Goal: Check status

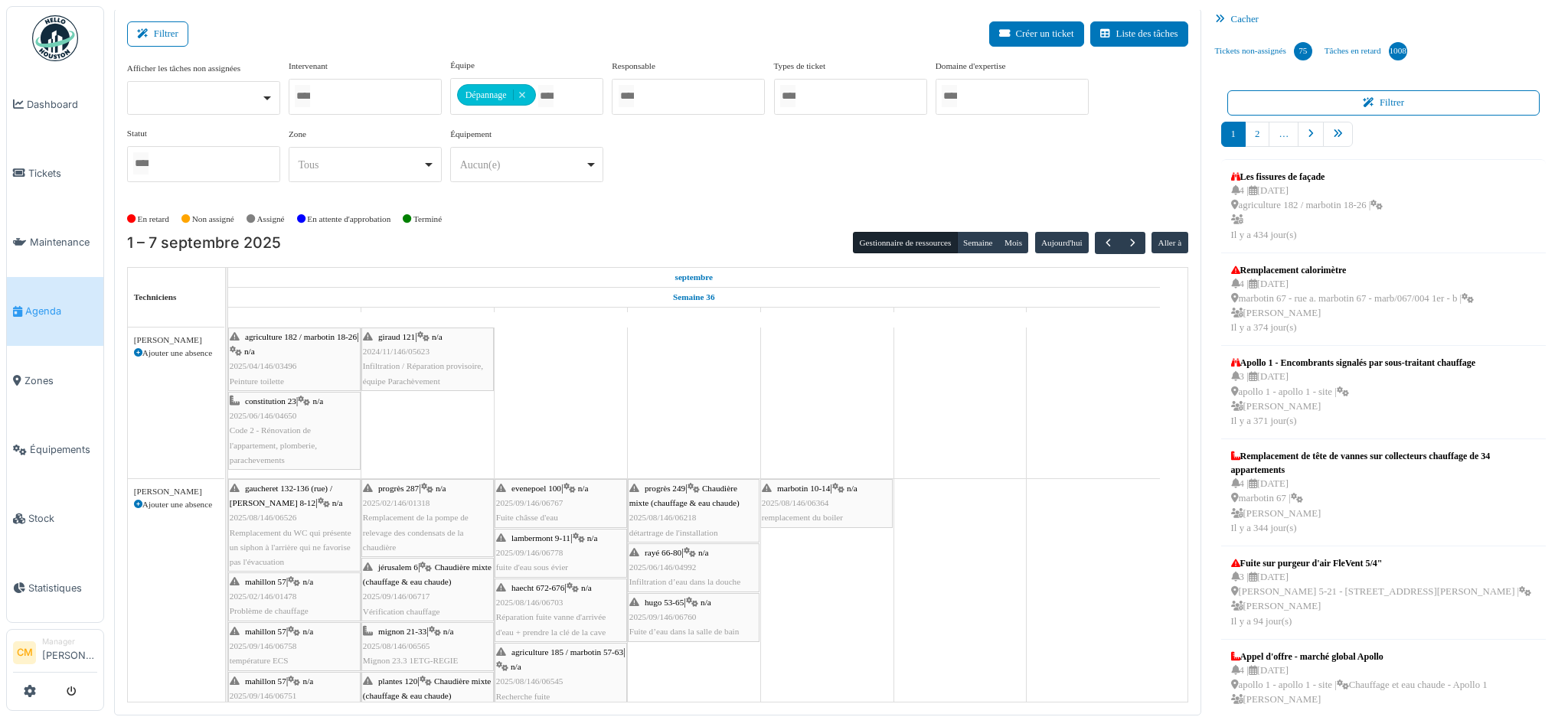
scroll to position [2116, 0]
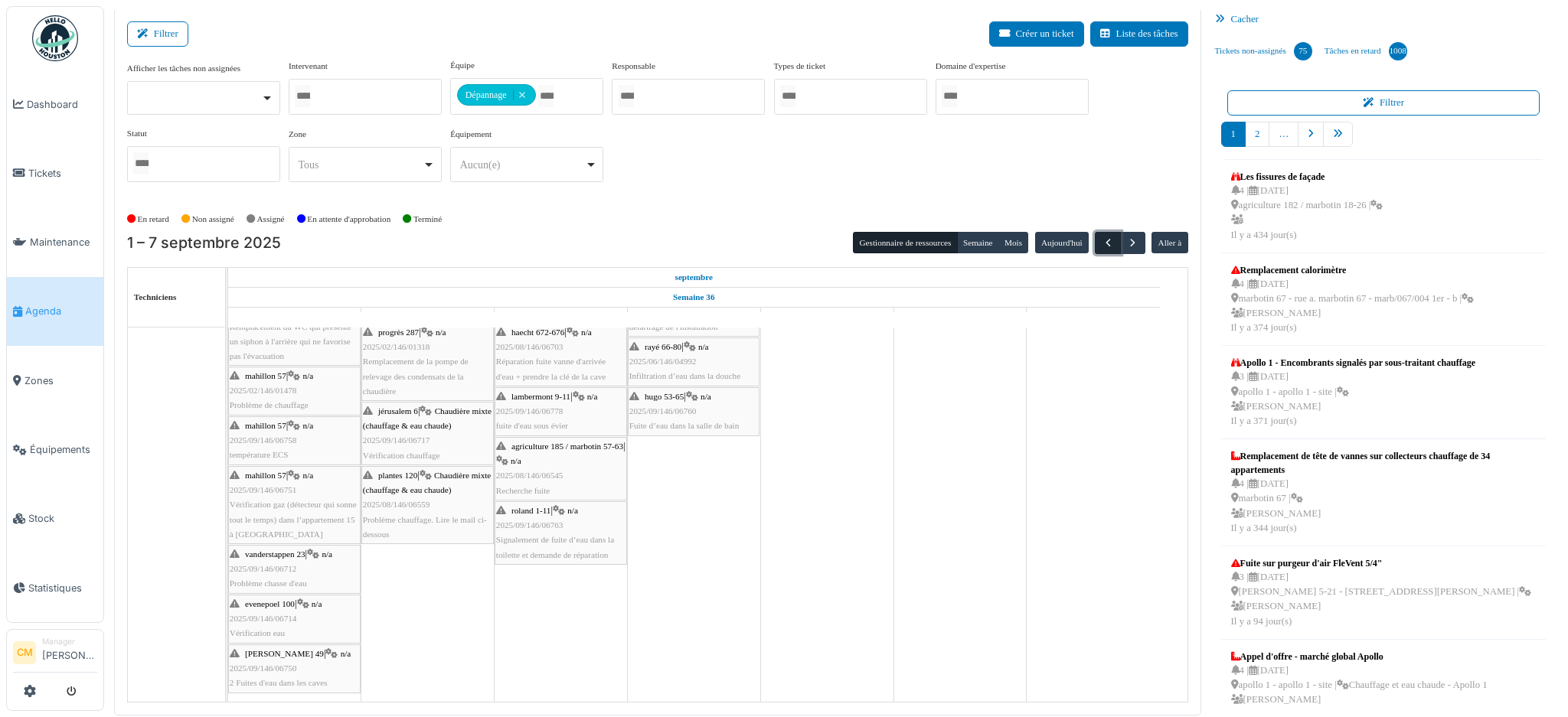
click at [1102, 238] on span "button" at bounding box center [1108, 242] width 13 height 13
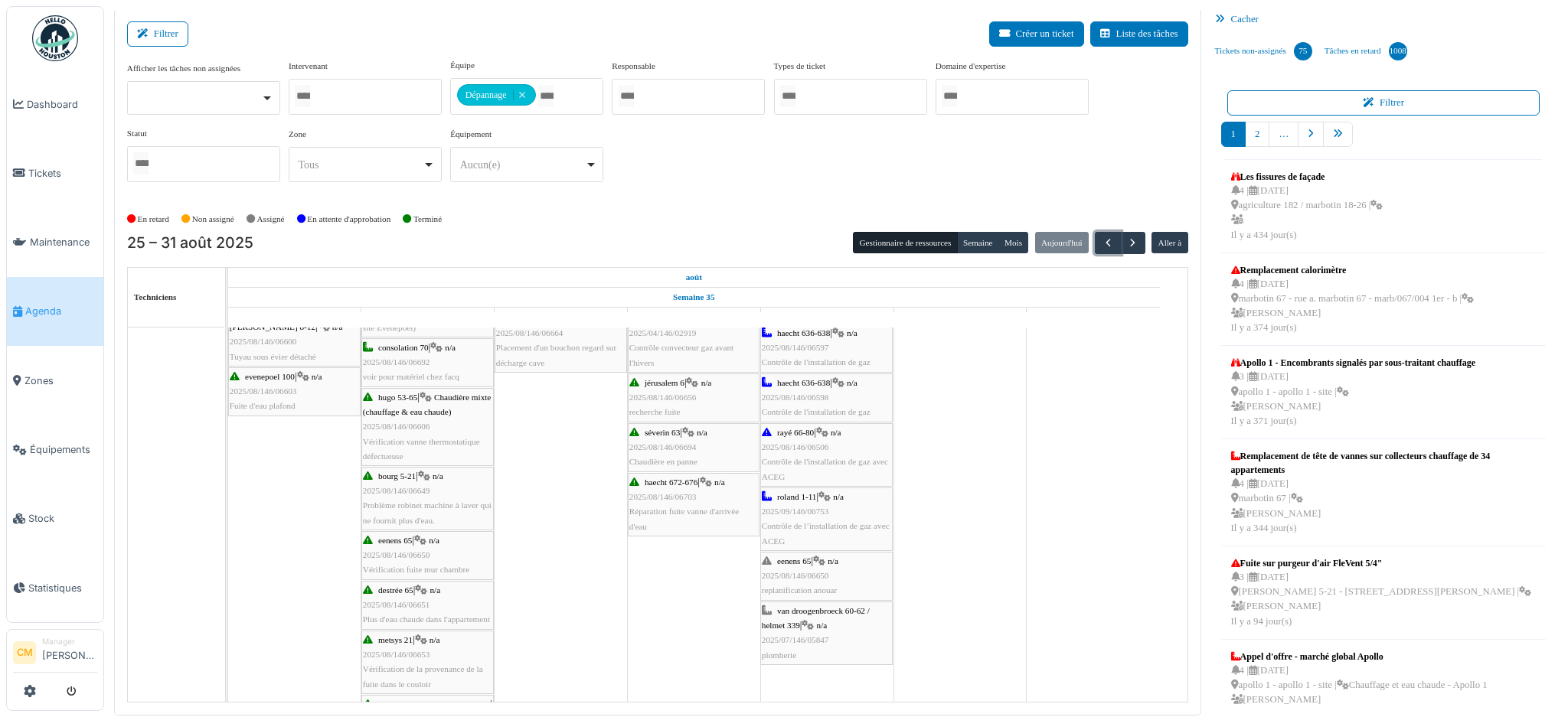
scroll to position [0, 0]
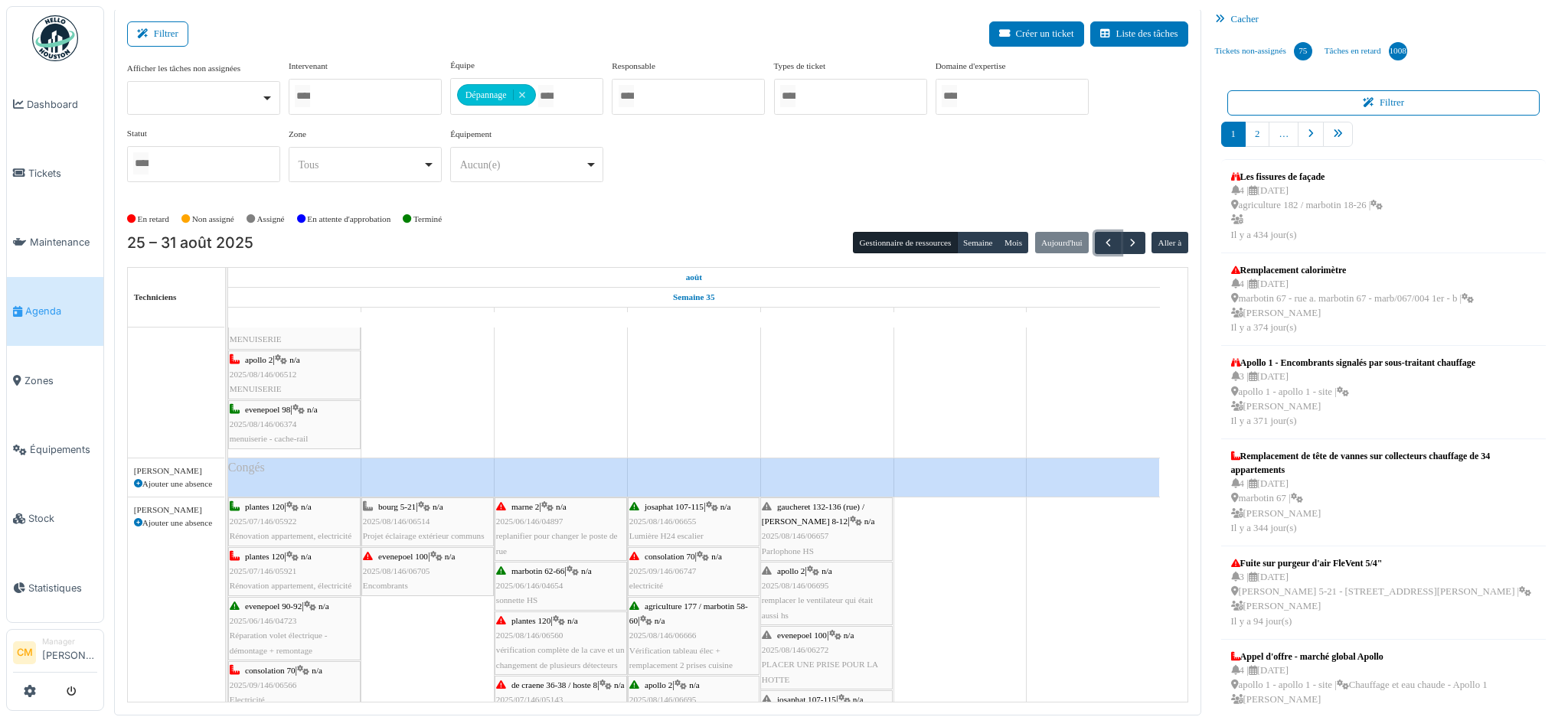
click at [795, 529] on div "gaucheret 132-136 (rue) / [PERSON_NAME] 8-12 | n/a 2025/08/146/06657 Parlophone…" at bounding box center [826, 529] width 129 height 59
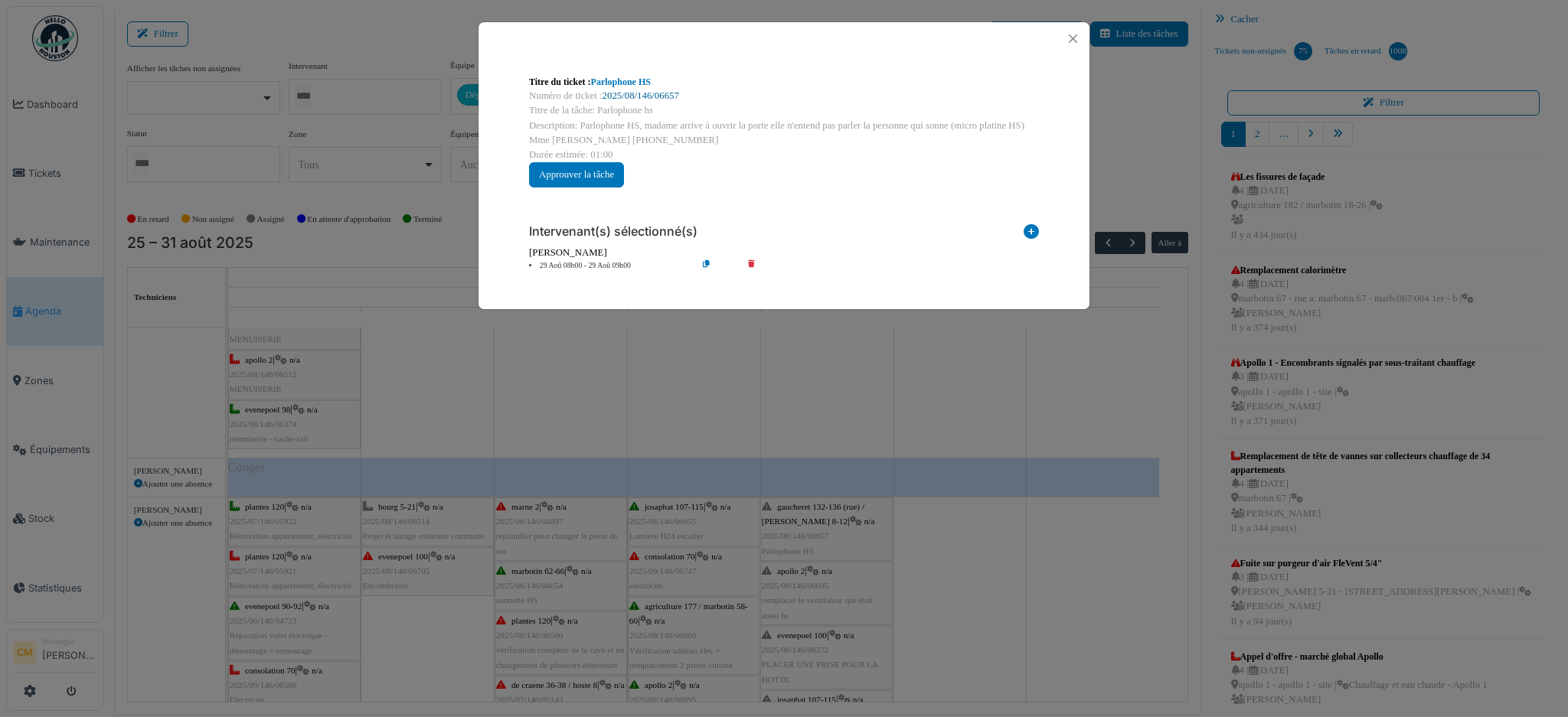
click at [638, 91] on link "2025/08/146/06657" at bounding box center [640, 95] width 76 height 11
click at [1021, 609] on div "Titre du ticket : Parlophone HS Numéro de ticket : 2025/08/146/06657 Titre de […" at bounding box center [784, 358] width 1568 height 717
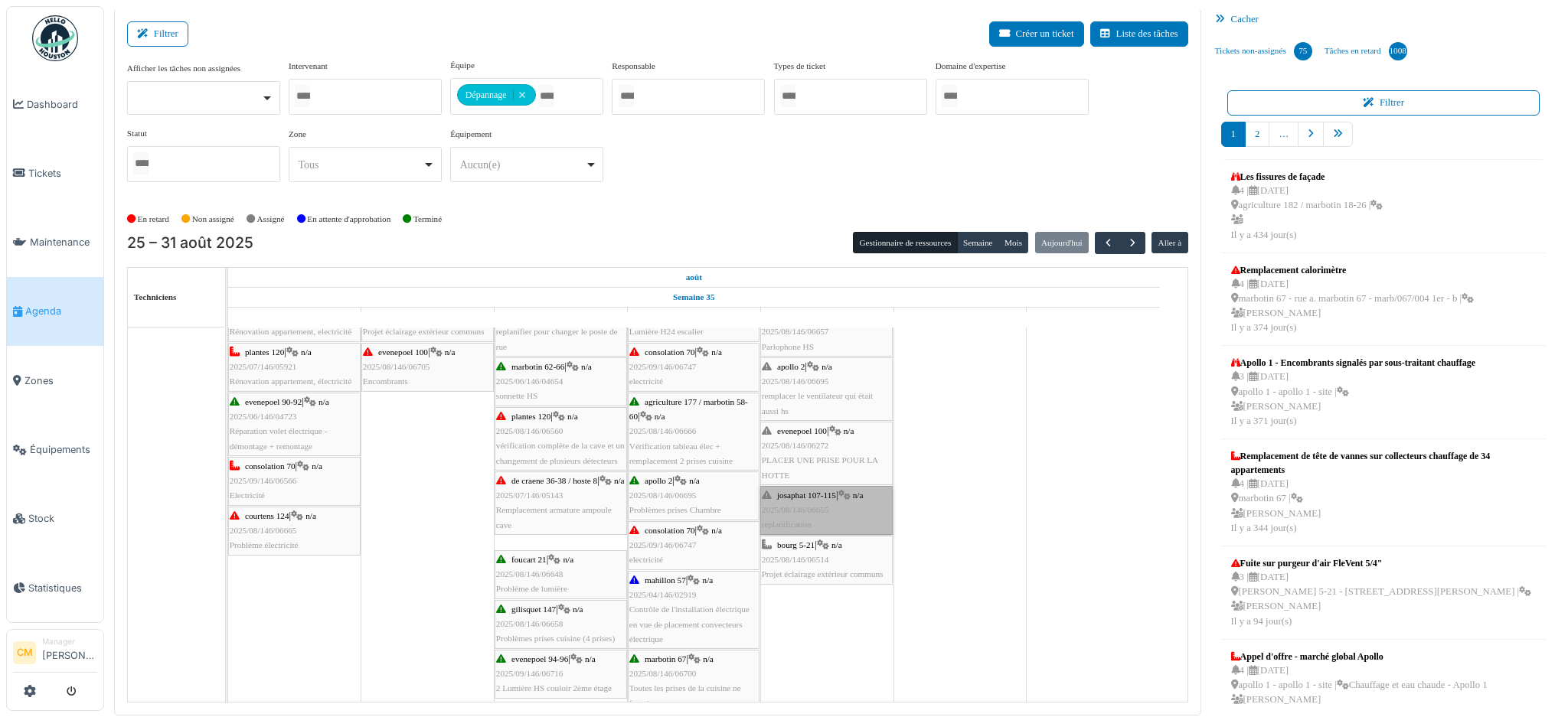
click at [801, 505] on link "[PERSON_NAME] 107-115 | n/a 2025/08/146/06655 replanification" at bounding box center [826, 511] width 132 height 49
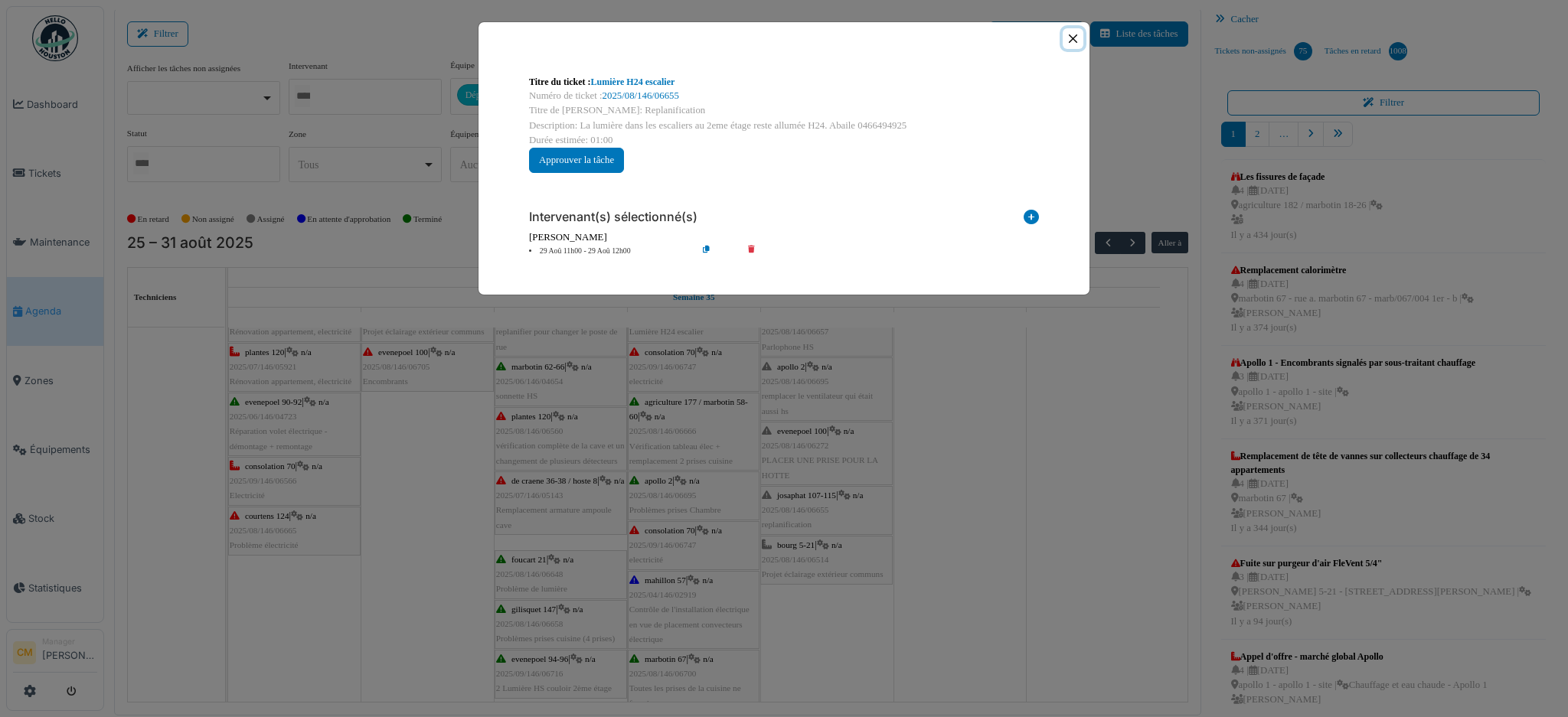
click at [1074, 38] on button "Close" at bounding box center [1073, 38] width 21 height 21
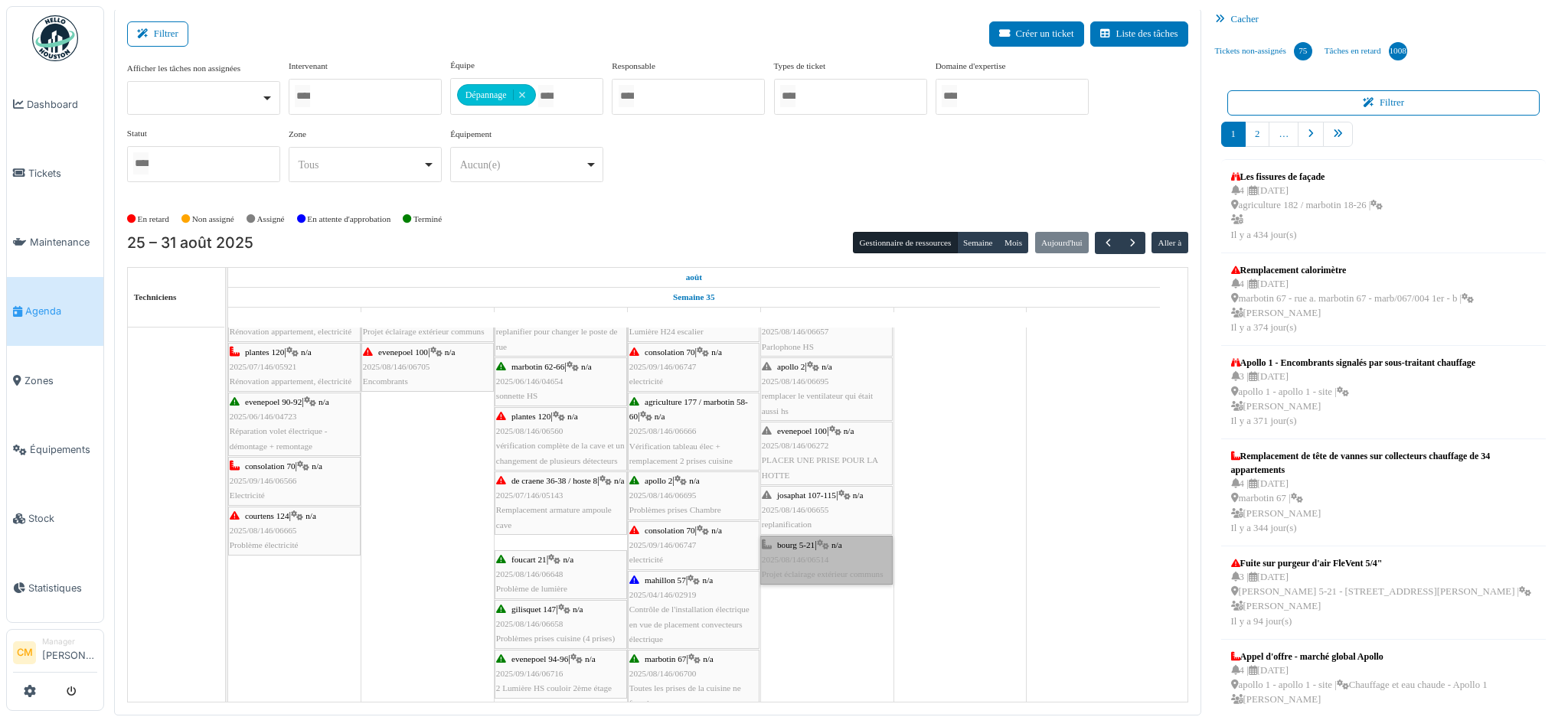
click at [816, 567] on link "bourg 5-21 | n/a 2025/08/146/06514 Projet éclairage extérieur communs" at bounding box center [826, 560] width 132 height 49
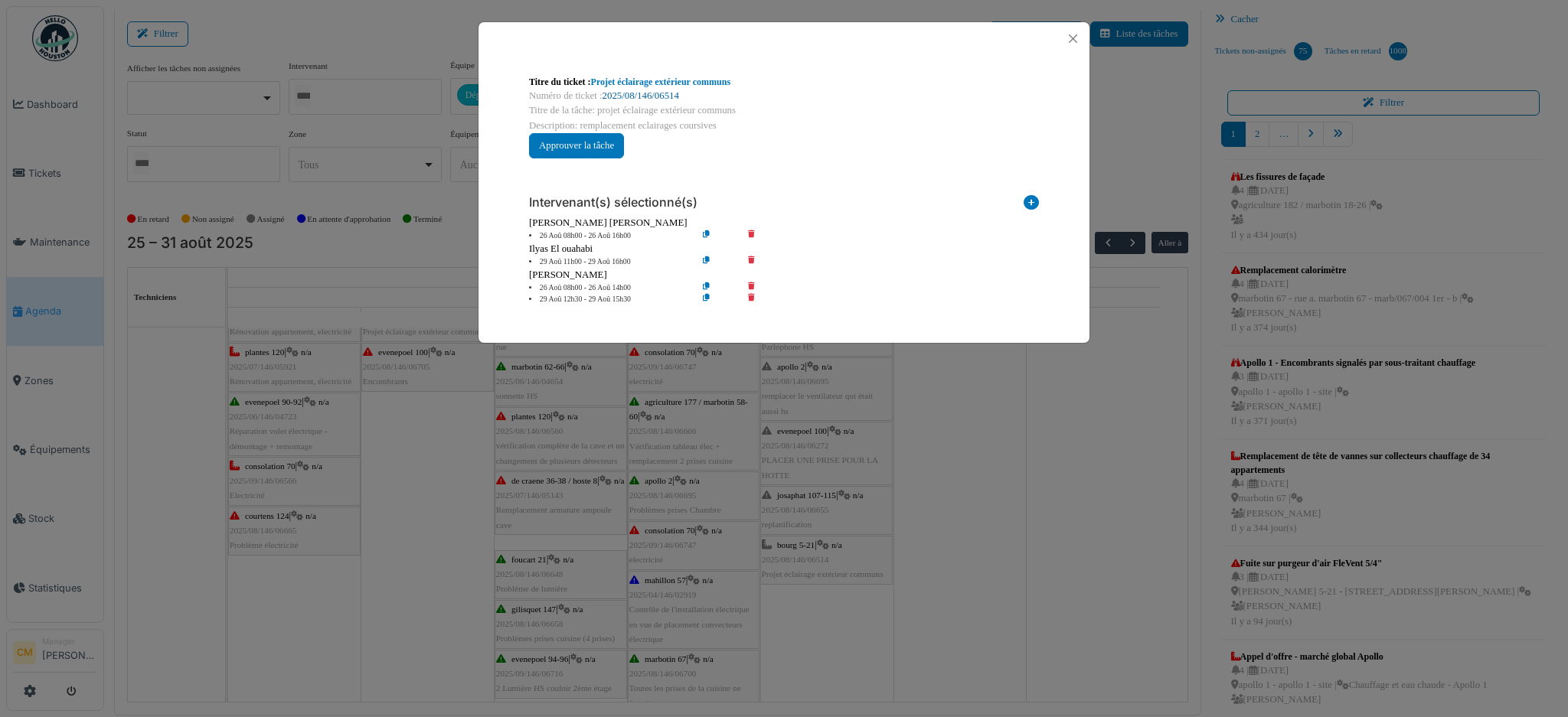
click at [667, 92] on link "2025/08/146/06514" at bounding box center [640, 95] width 76 height 11
